Goal: Find specific page/section: Find specific page/section

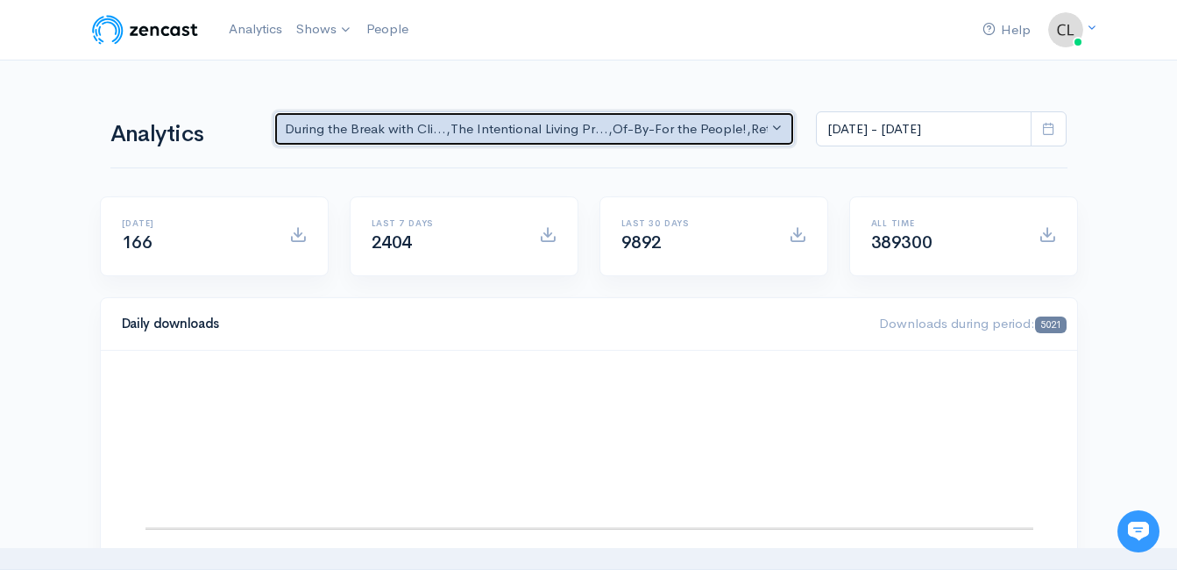
click at [394, 130] on div "During the Break with Cli... , The Intentional Living Pr... , Of-By-For the Peo…" at bounding box center [527, 129] width 484 height 20
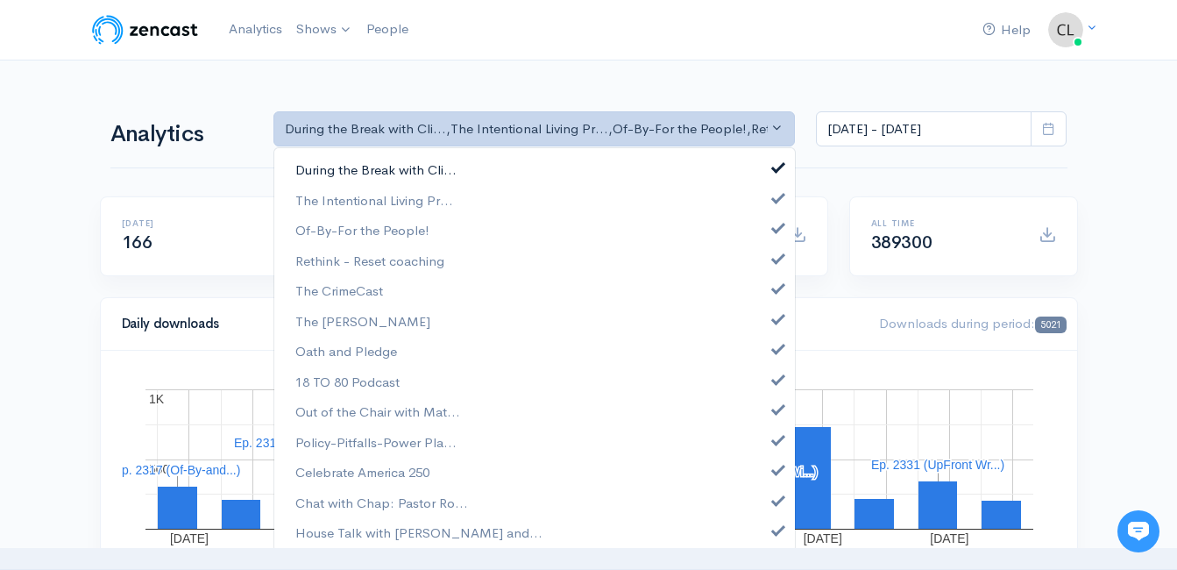
drag, startPoint x: 418, startPoint y: 159, endPoint x: 417, endPoint y: 173, distance: 14.0
click at [419, 159] on link "During the Break with Cli..." at bounding box center [534, 170] width 520 height 31
click at [393, 209] on span "The Intentional Living Pr..." at bounding box center [374, 200] width 158 height 20
drag, startPoint x: 399, startPoint y: 222, endPoint x: 404, endPoint y: 242, distance: 20.8
click at [399, 224] on span "Of-By-For the People!" at bounding box center [362, 231] width 134 height 20
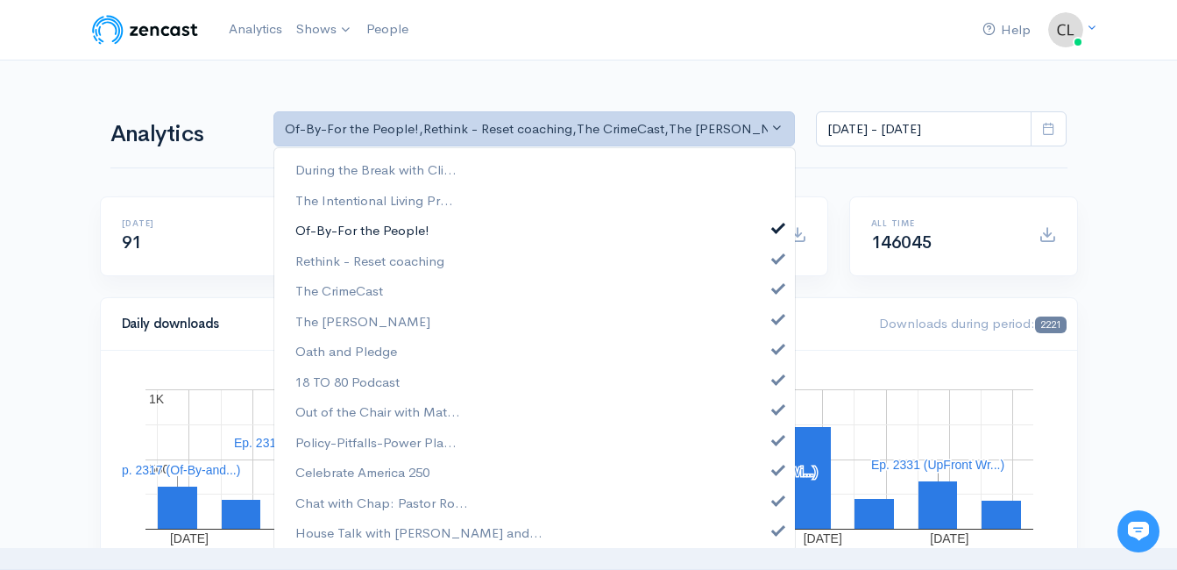
select select "11880"
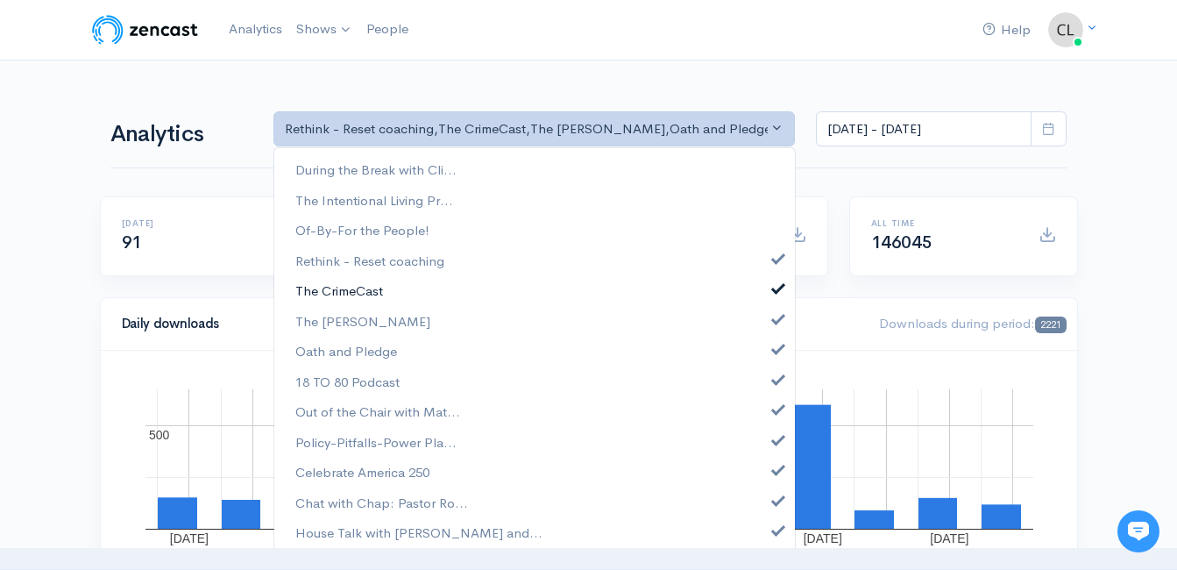
click at [381, 286] on span "The CrimeCast" at bounding box center [339, 291] width 88 height 20
click at [365, 323] on span "The [PERSON_NAME]" at bounding box center [362, 321] width 135 height 20
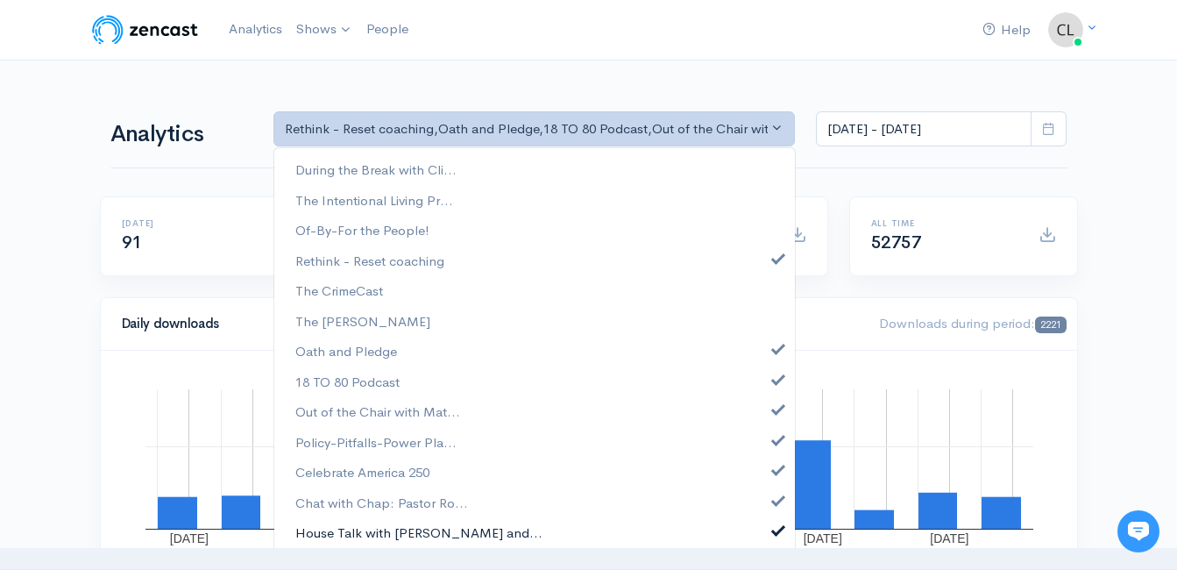
click at [351, 533] on span "House Talk with [PERSON_NAME] and..." at bounding box center [418, 533] width 247 height 20
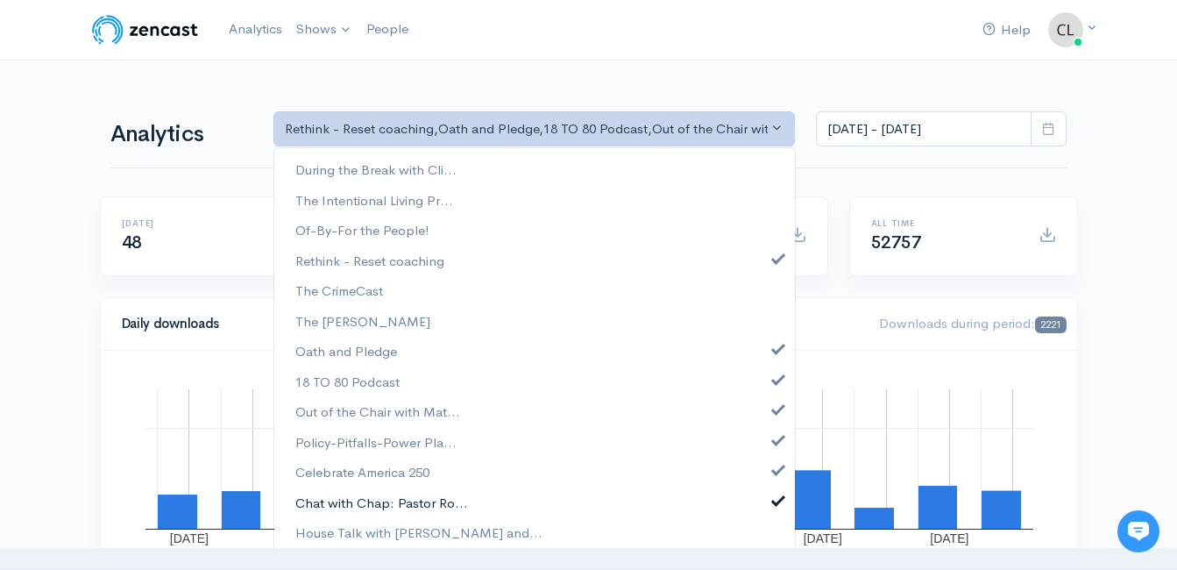
click at [357, 503] on span "Chat with Chap: Pastor Ro..." at bounding box center [381, 502] width 173 height 20
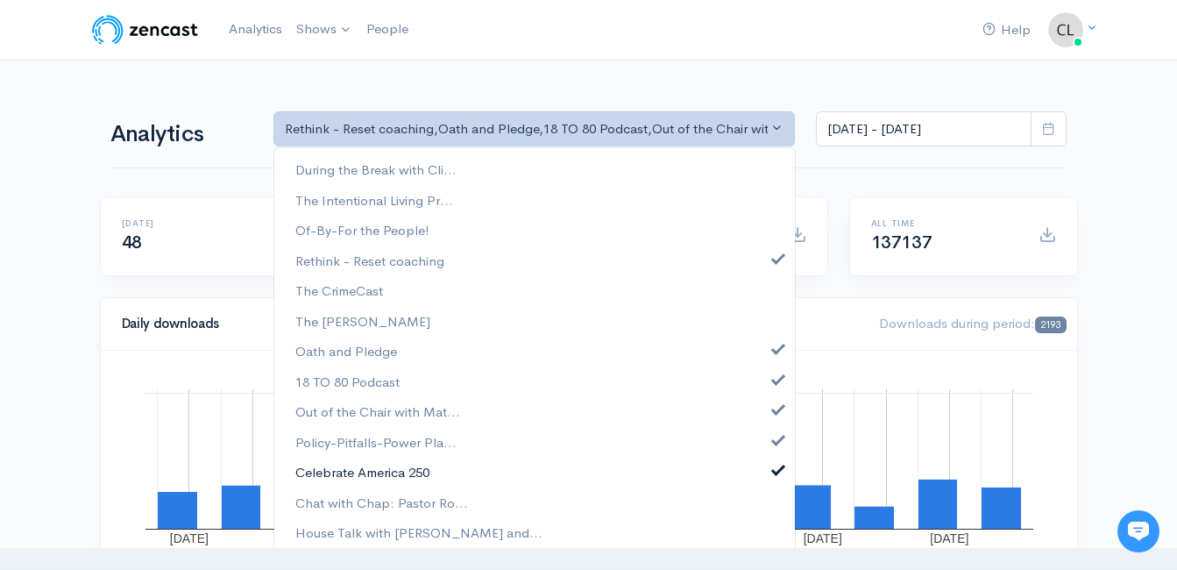
click at [358, 463] on span "Celebrate America 250" at bounding box center [362, 473] width 134 height 20
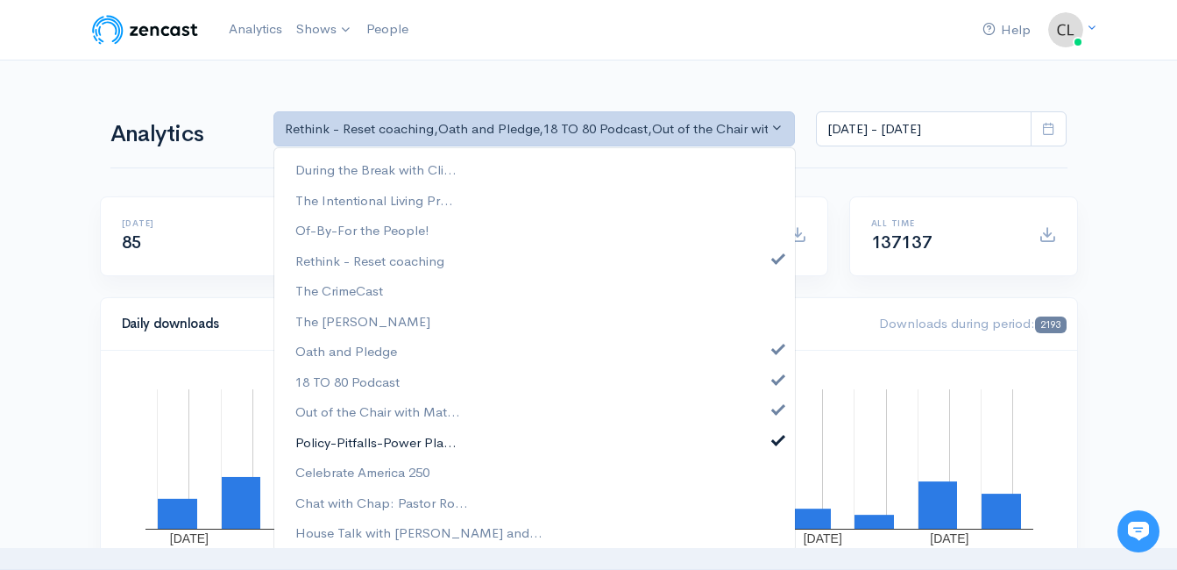
click at [361, 441] on span "Policy-Pitfalls-Power Pla..." at bounding box center [375, 442] width 161 height 20
click at [360, 414] on span "Out of the Chair with Mat..." at bounding box center [377, 412] width 165 height 20
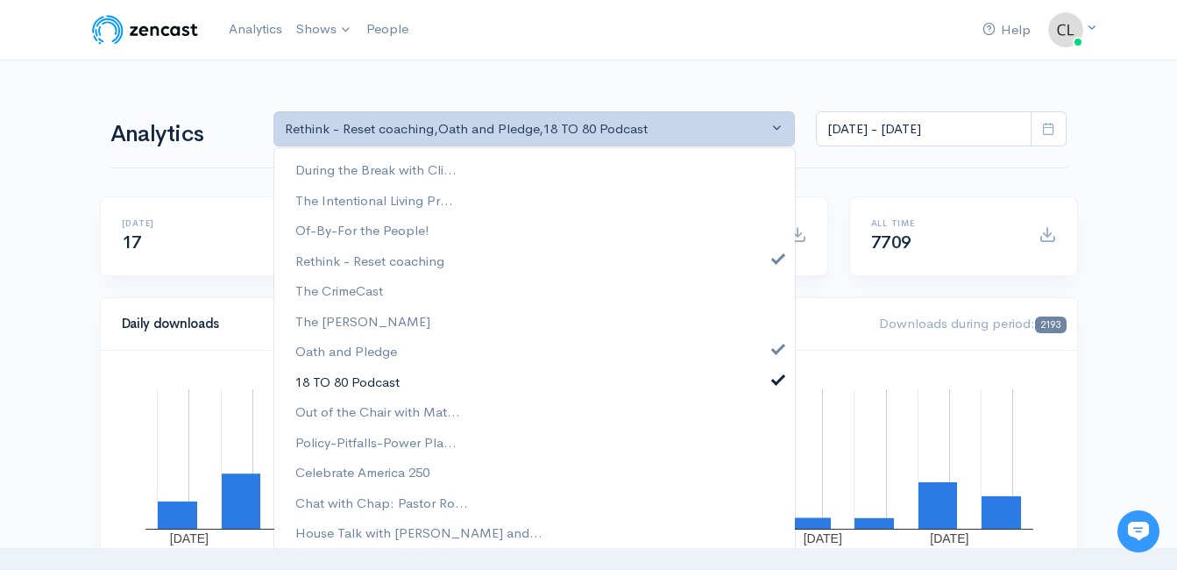
click at [356, 373] on span "18 TO 80 Podcast" at bounding box center [347, 382] width 104 height 20
click at [356, 350] on span "Oath and Pledge" at bounding box center [346, 352] width 102 height 20
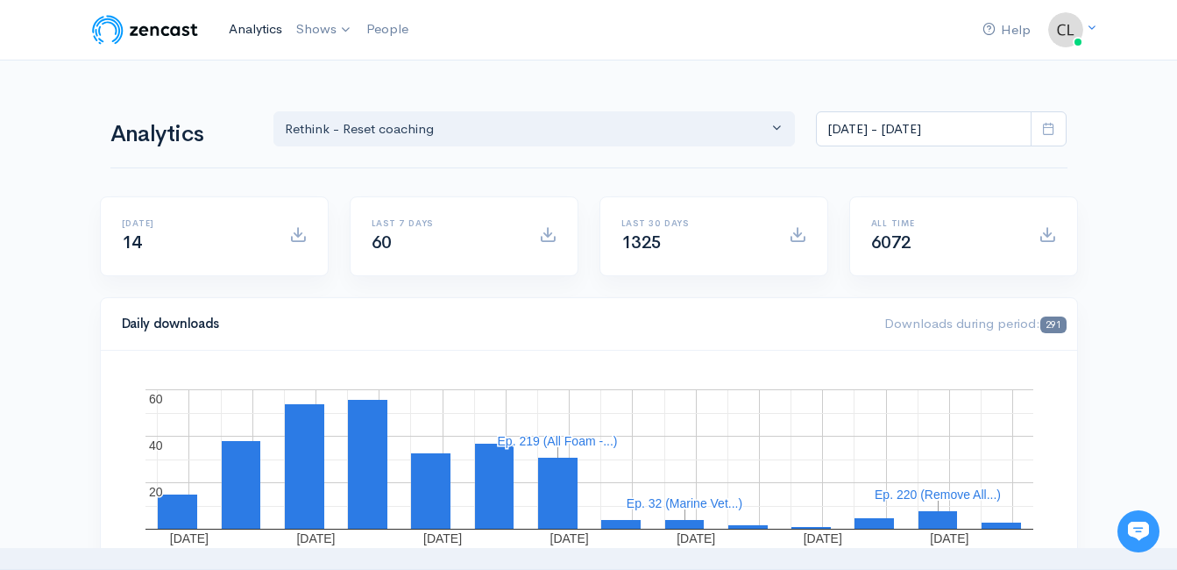
click at [242, 31] on link "Analytics" at bounding box center [255, 30] width 67 height 38
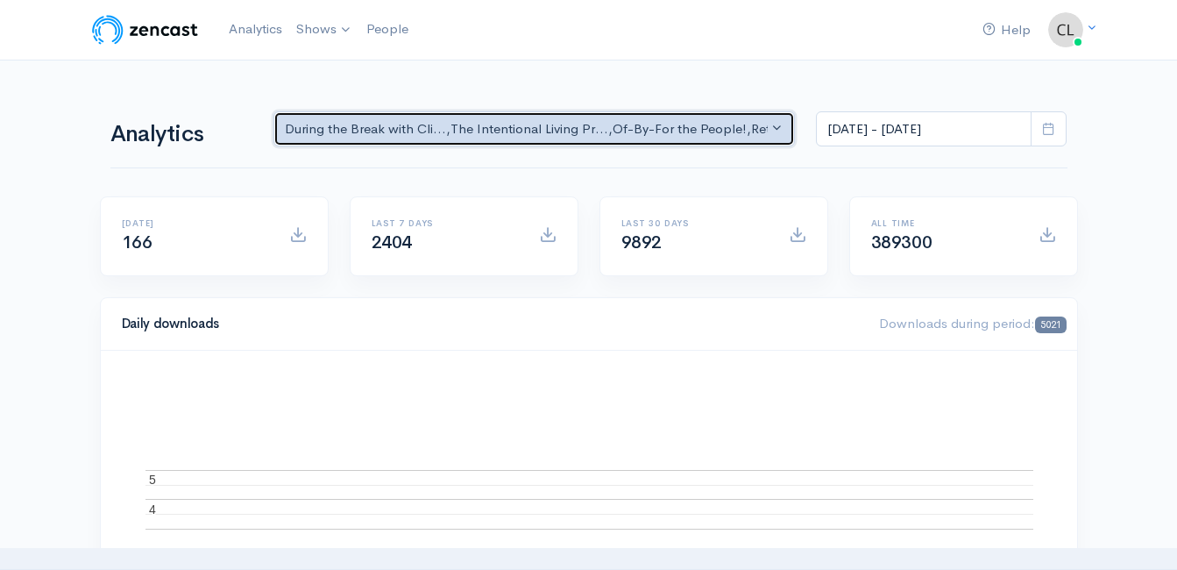
click at [303, 135] on div "During the Break with Cli... , The Intentional Living Pr... , Of-By-For the Peo…" at bounding box center [527, 129] width 484 height 20
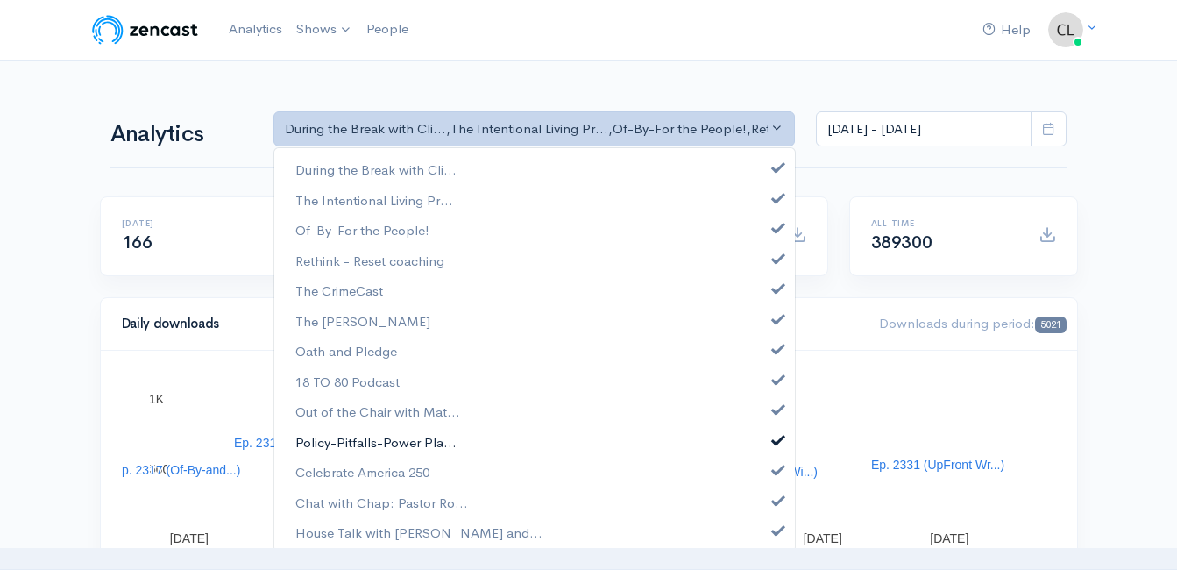
scroll to position [4, 0]
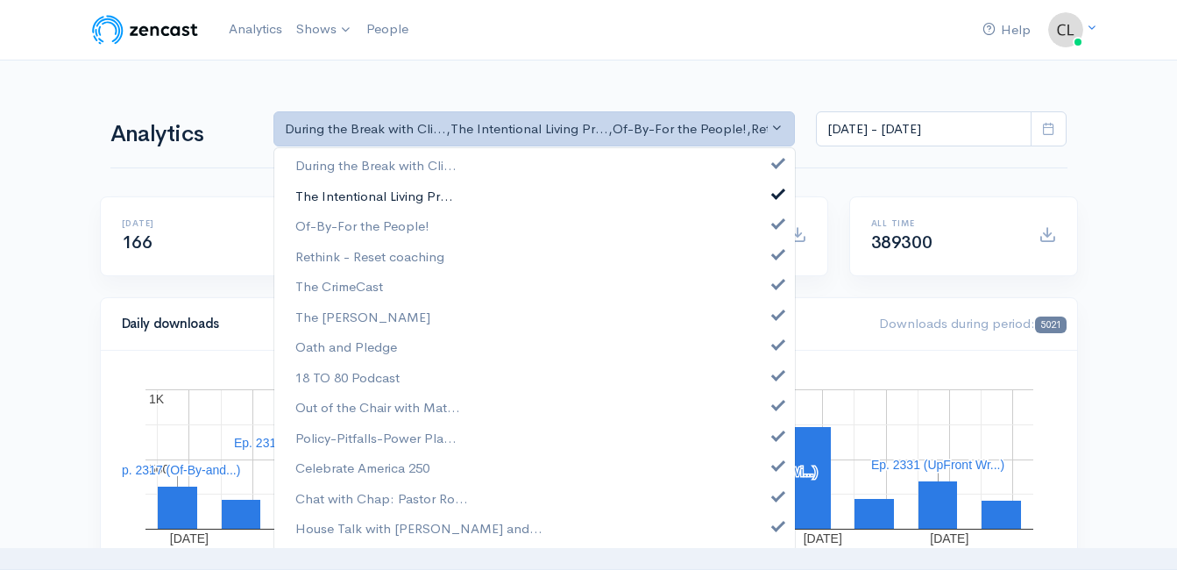
click at [380, 193] on span "The Intentional Living Pr..." at bounding box center [374, 196] width 158 height 20
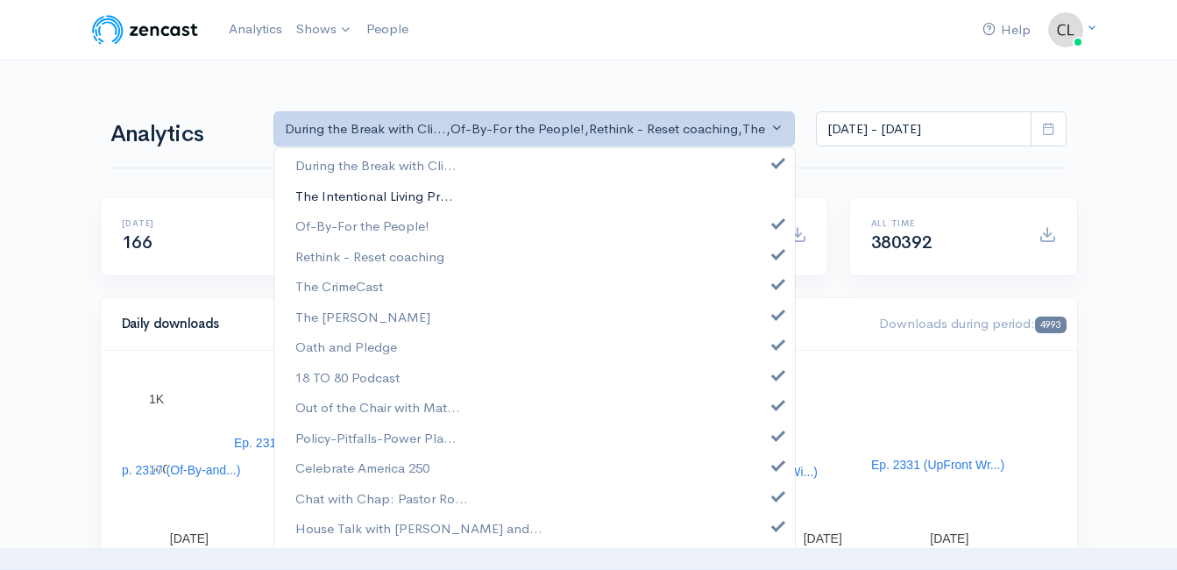
click at [398, 195] on span "The Intentional Living Pr..." at bounding box center [374, 196] width 158 height 20
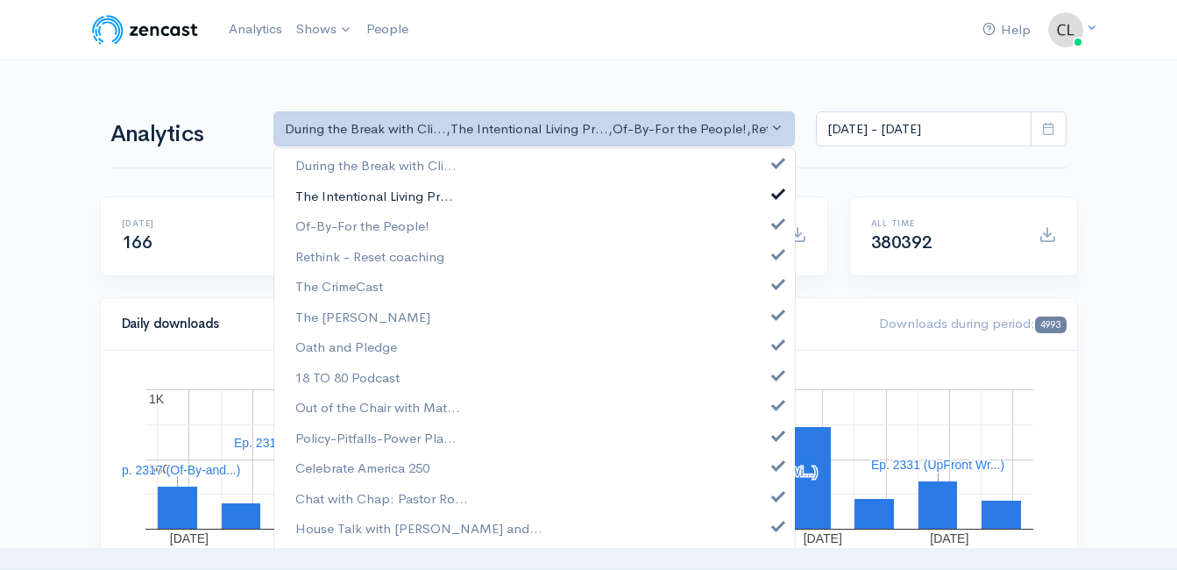
click at [398, 195] on span "The Intentional Living Pr..." at bounding box center [374, 196] width 158 height 20
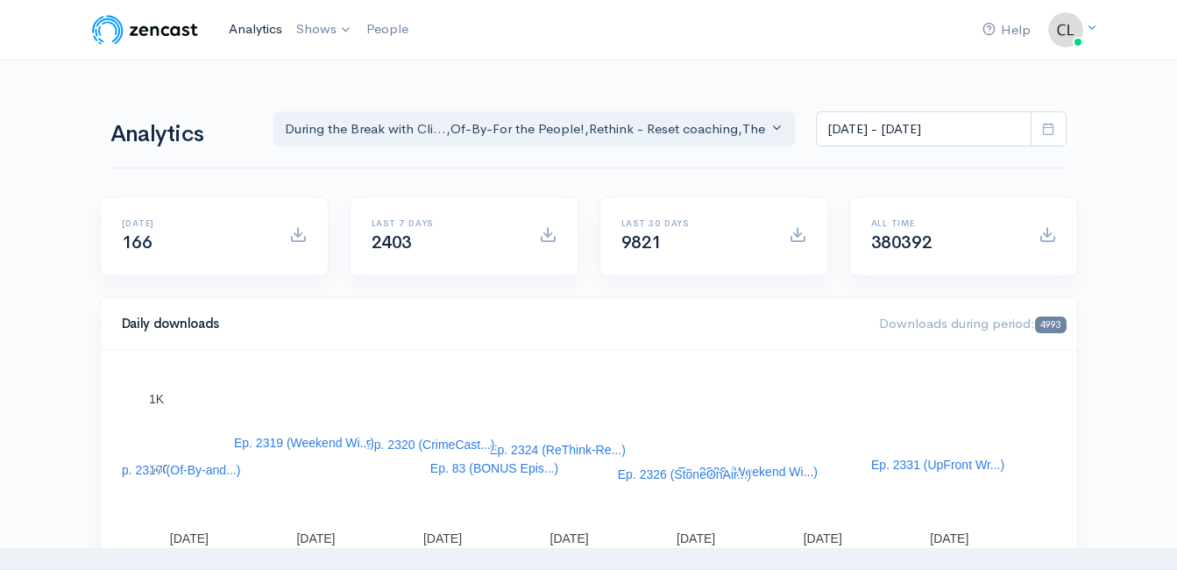
click at [251, 36] on link "Analytics" at bounding box center [255, 30] width 67 height 38
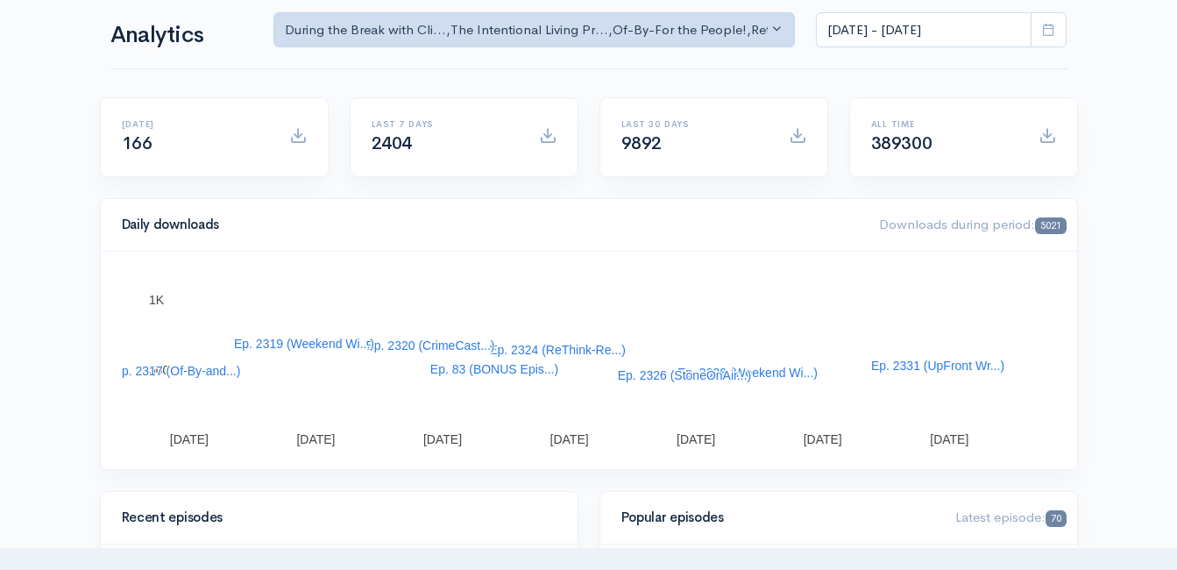
scroll to position [88, 0]
